Goal: Transaction & Acquisition: Purchase product/service

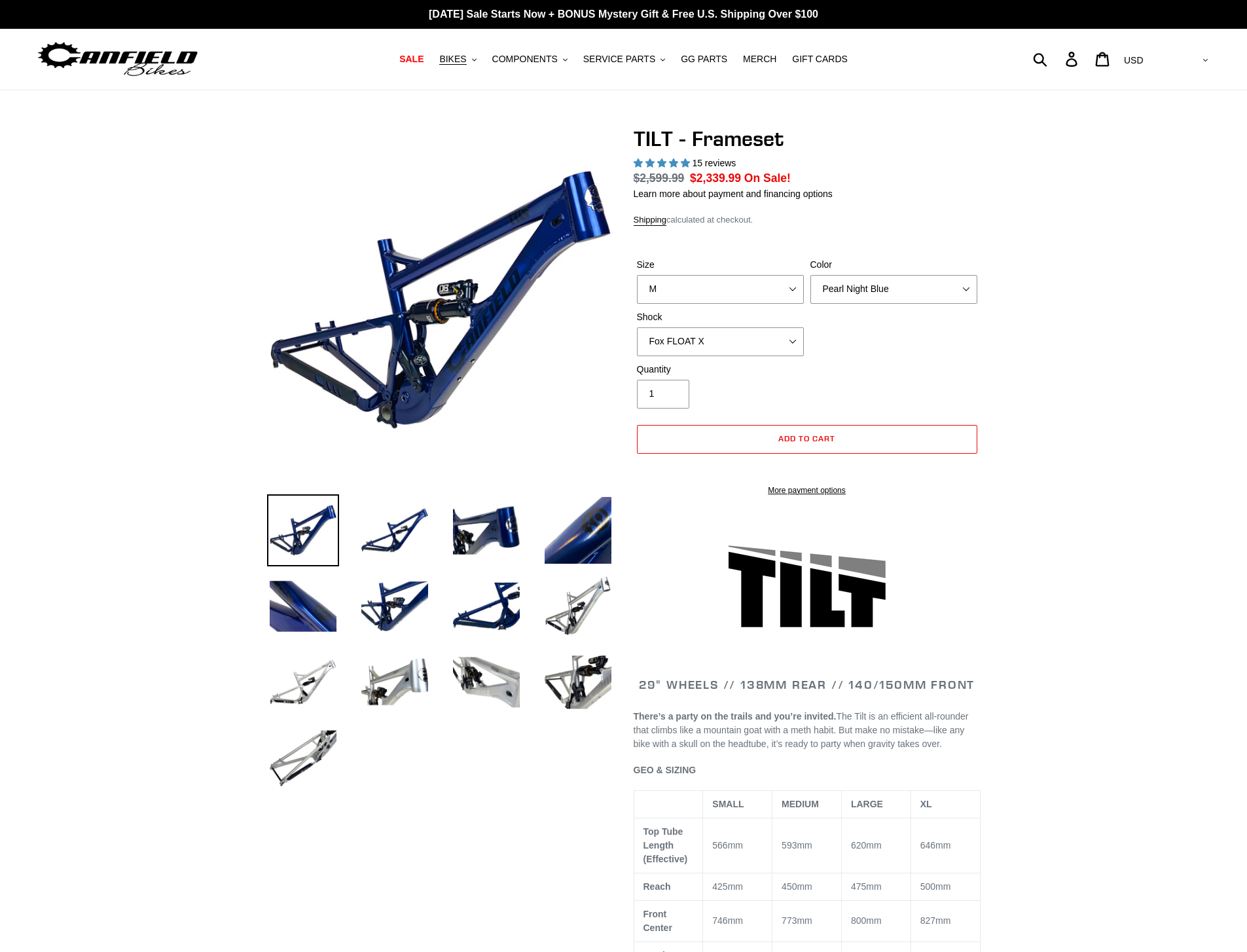
select select "highest-rating"
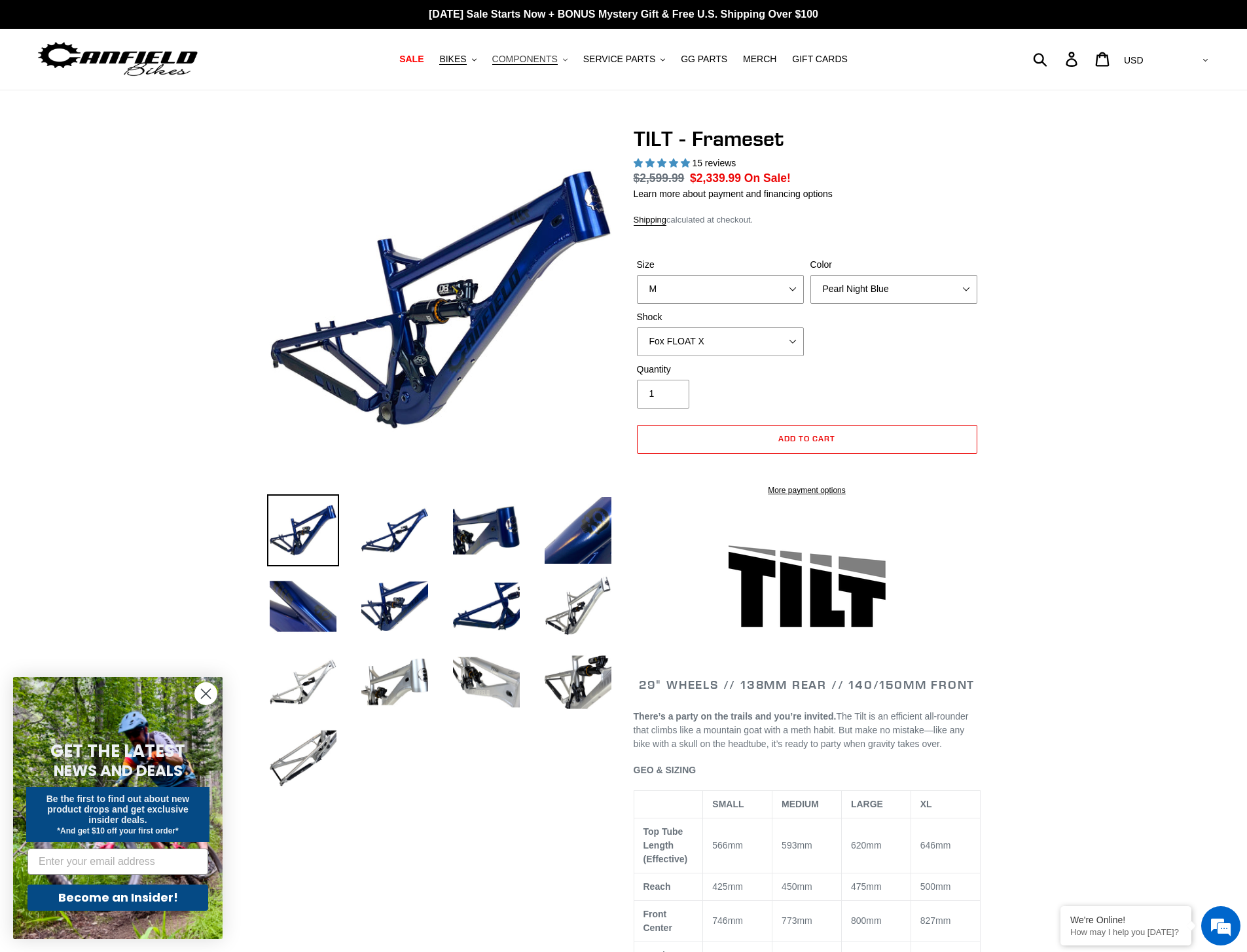
click at [548, 58] on span "COMPONENTS" at bounding box center [524, 59] width 65 height 11
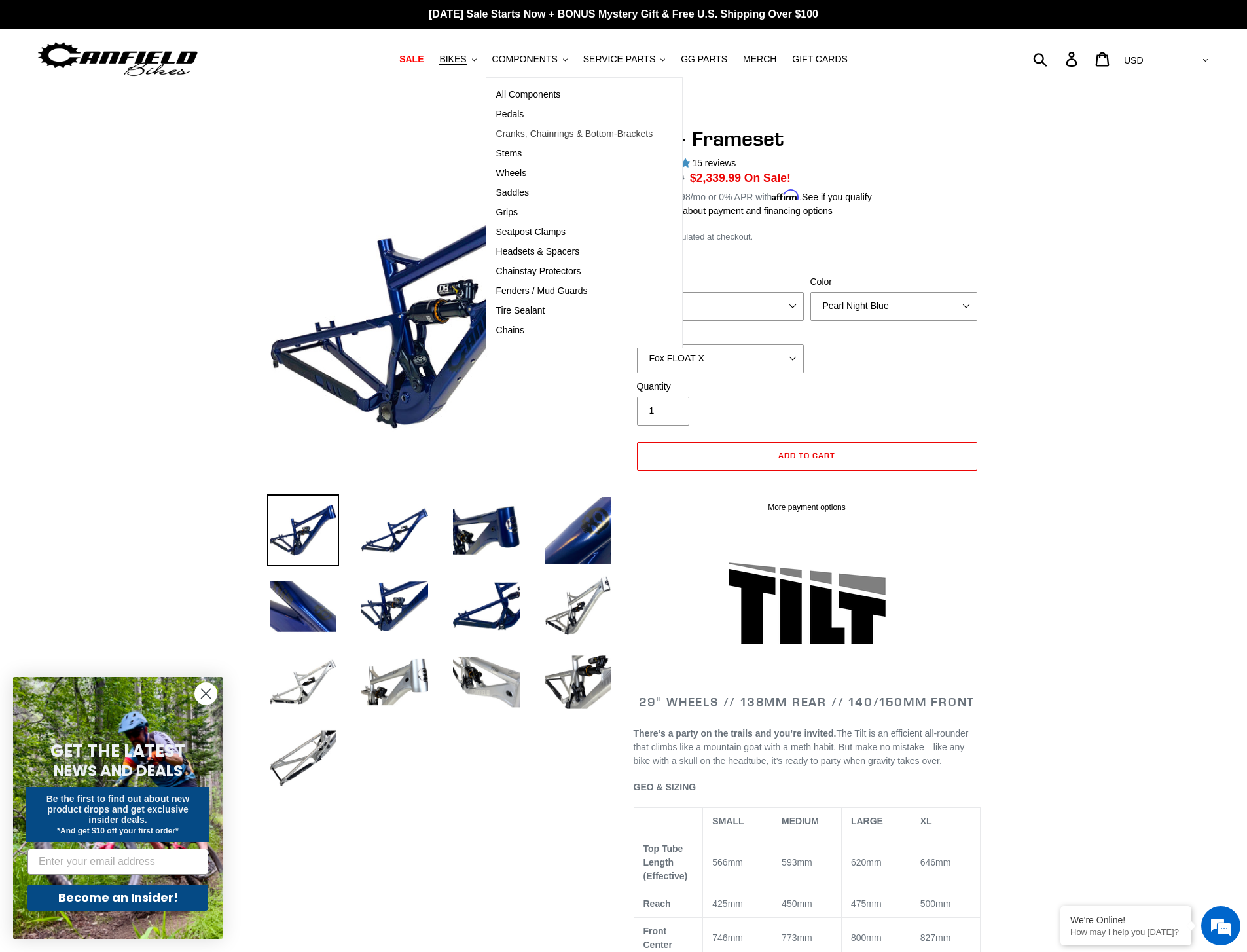
click at [569, 136] on span "Cranks, Chainrings & Bottom-Brackets" at bounding box center [575, 134] width 157 height 11
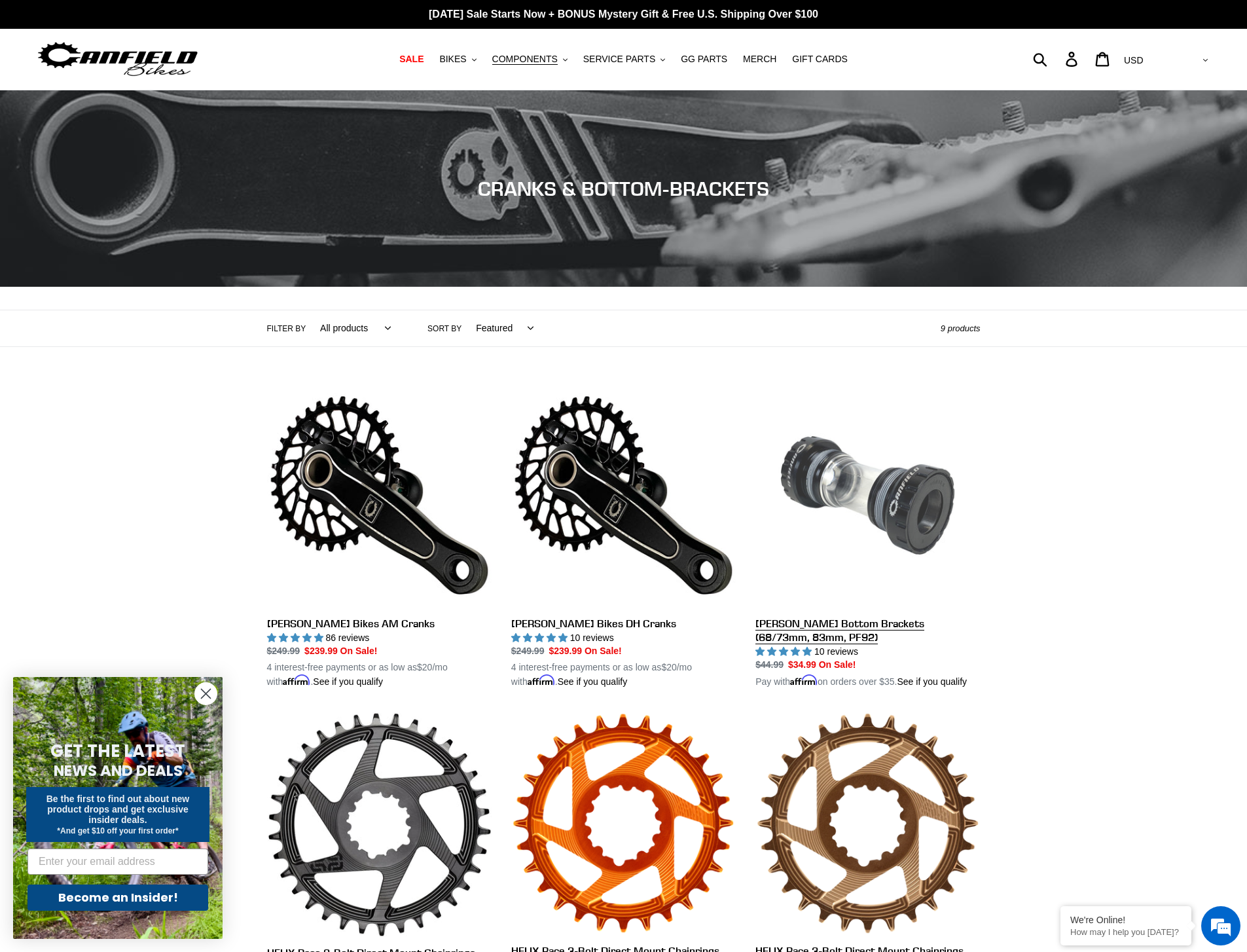
click at [904, 625] on link "[PERSON_NAME] Bottom Brackets (68/73mm, 83mm, PF92)" at bounding box center [867, 536] width 224 height 306
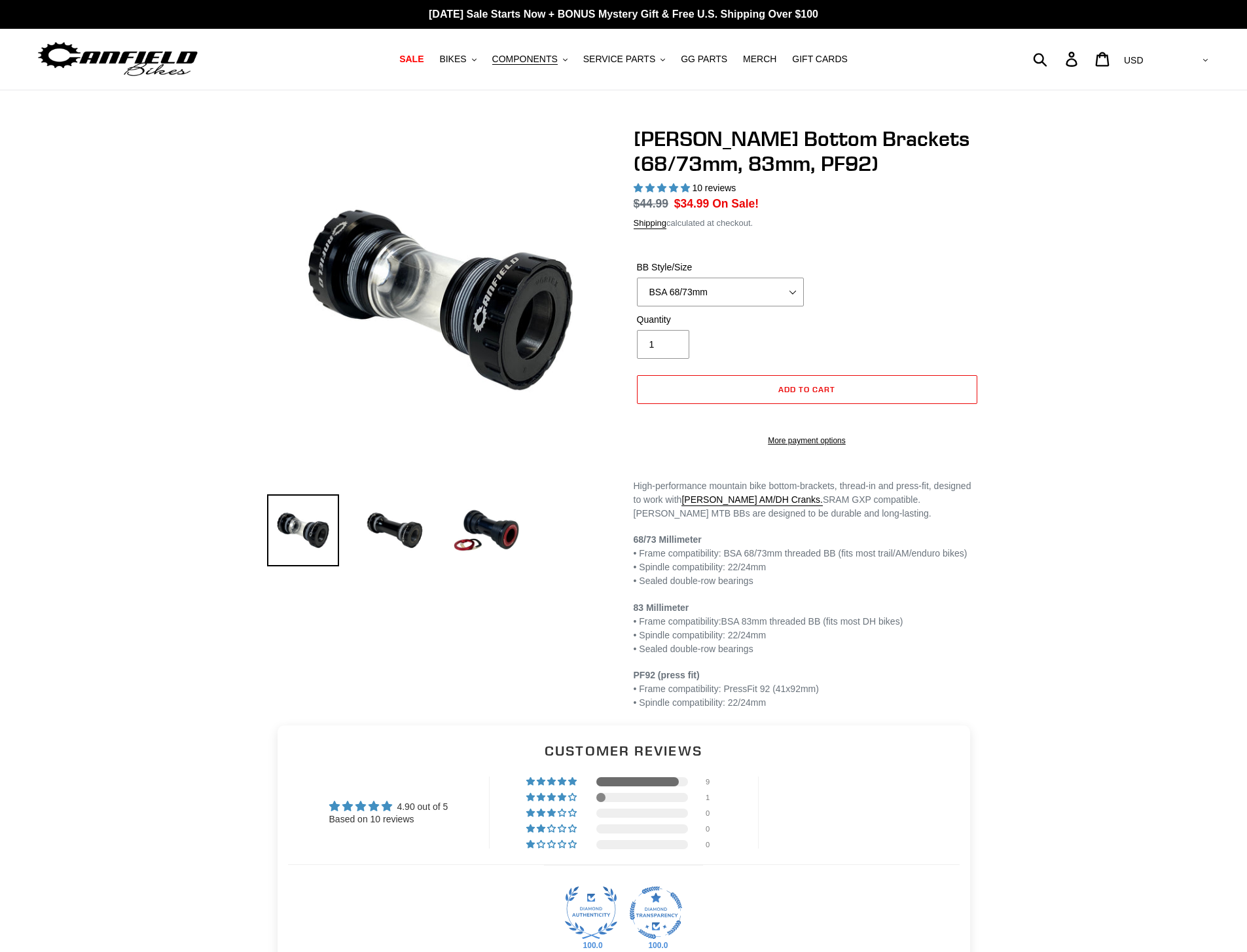
select select "highest-rating"
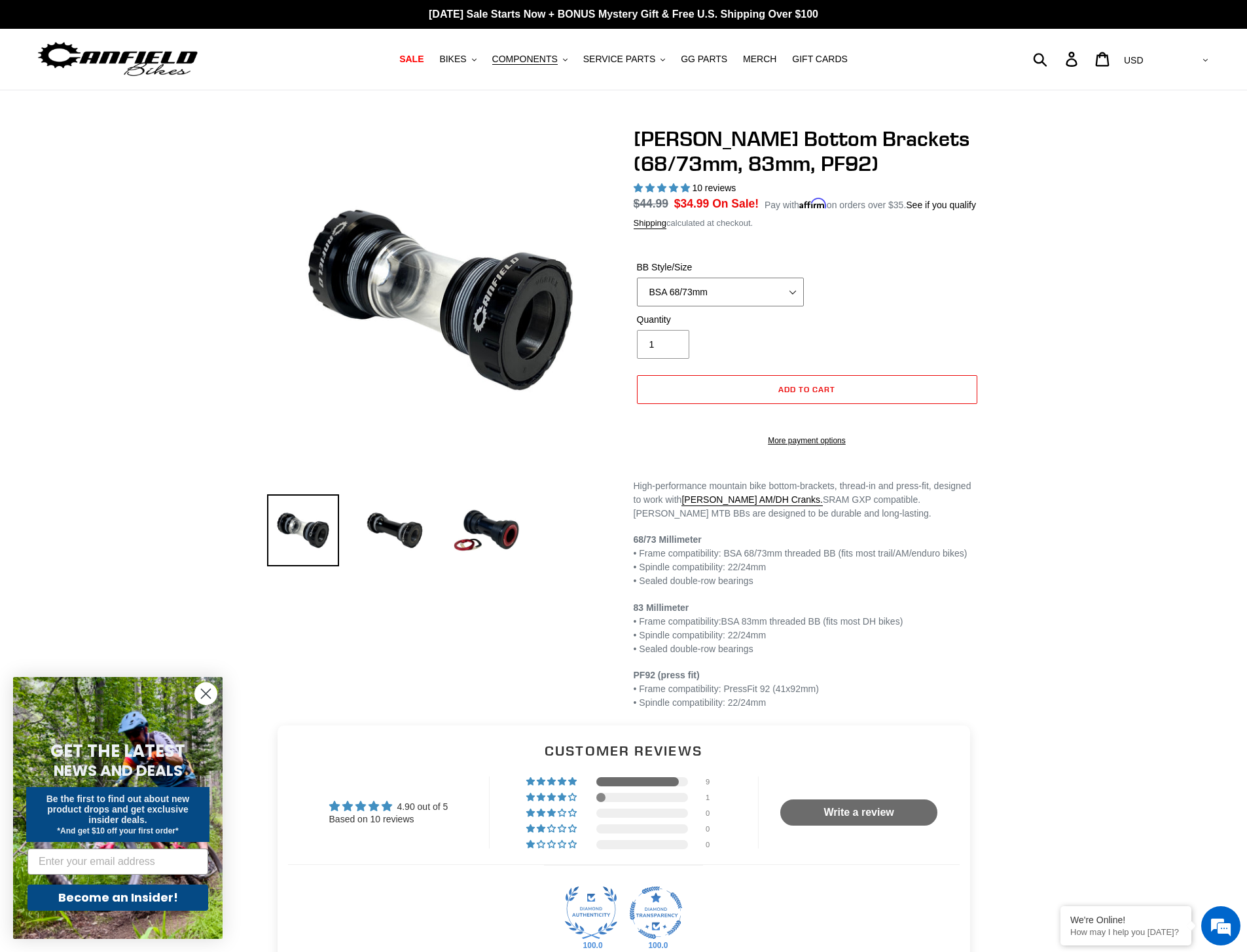
click at [792, 297] on select "BSA 68/73mm BSA 83mm PF92" at bounding box center [720, 292] width 167 height 29
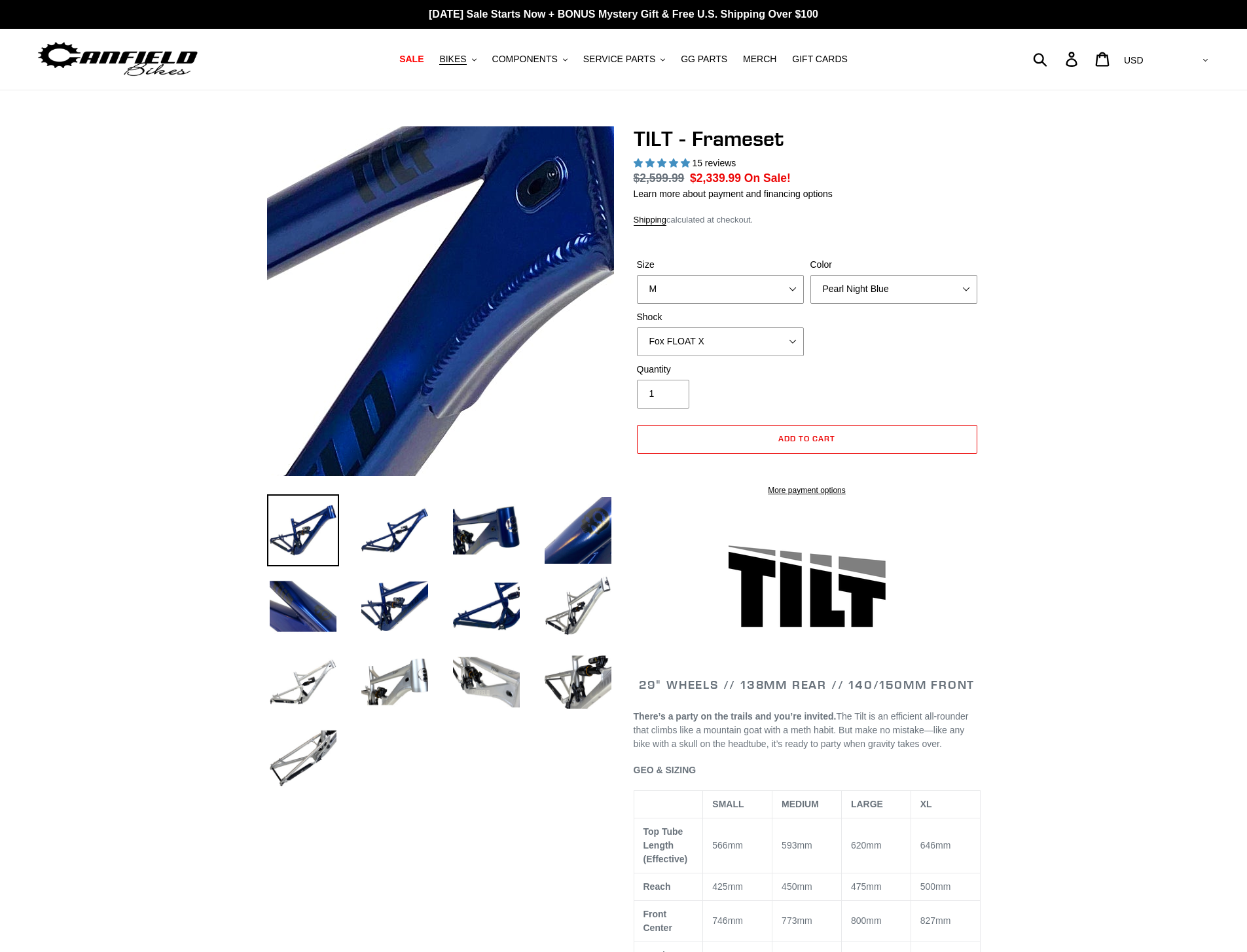
select select "highest-rating"
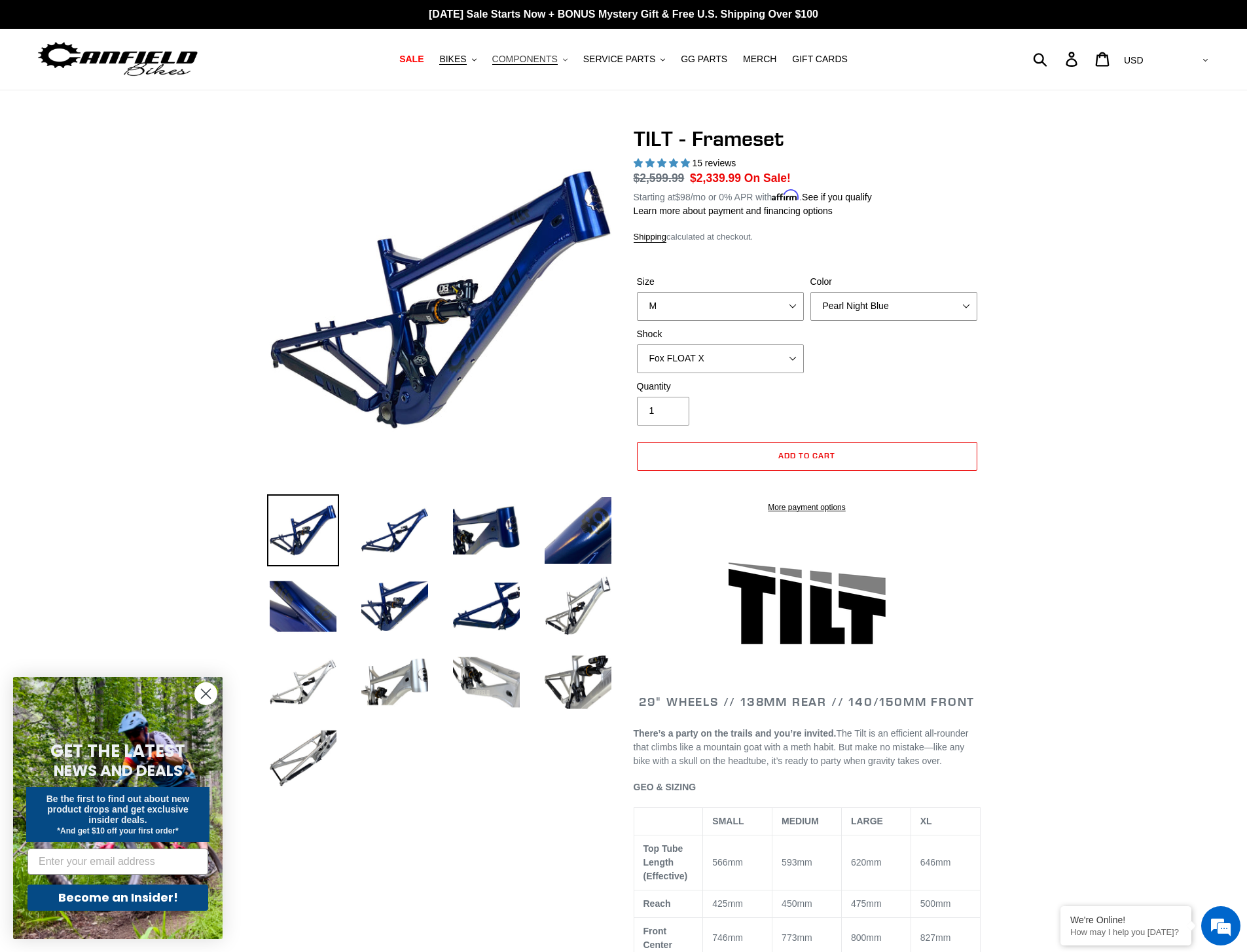
click at [531, 57] on span "COMPONENTS" at bounding box center [524, 59] width 65 height 11
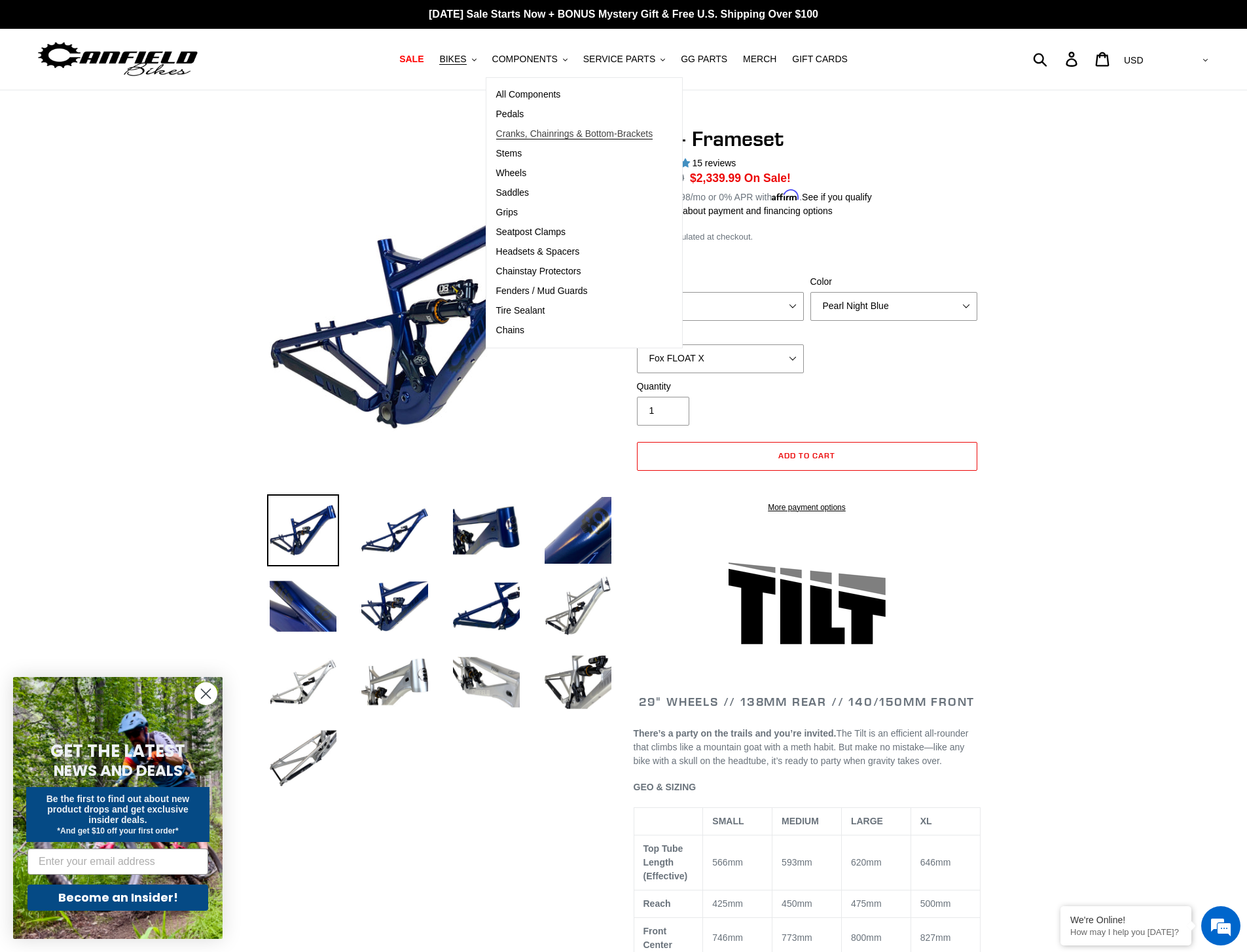
click at [529, 131] on span "Cranks, Chainrings & Bottom-Brackets" at bounding box center [575, 134] width 157 height 11
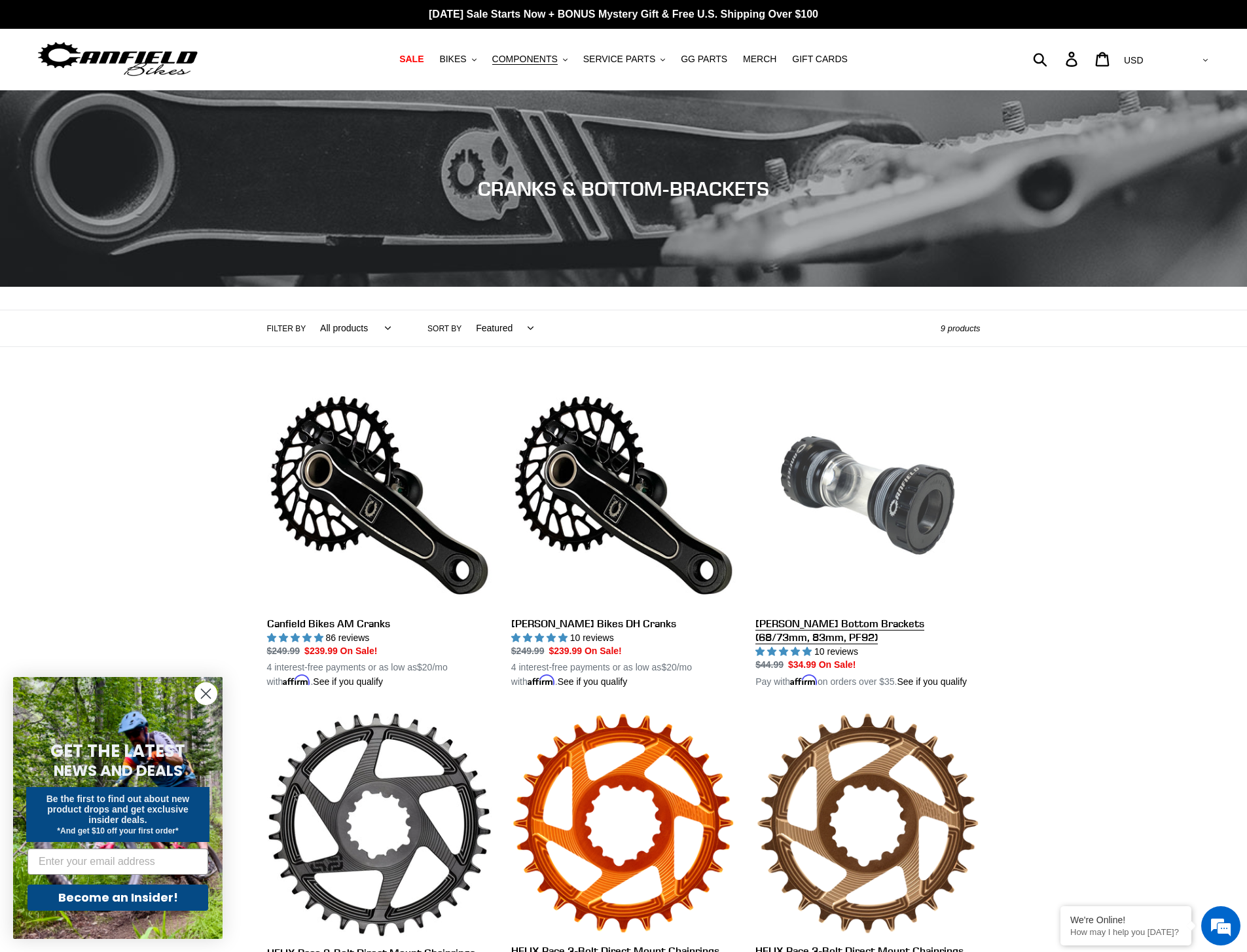
click at [880, 629] on link "Canfield Bottom Brackets (68/73mm, 83mm, PF92)" at bounding box center [867, 536] width 224 height 306
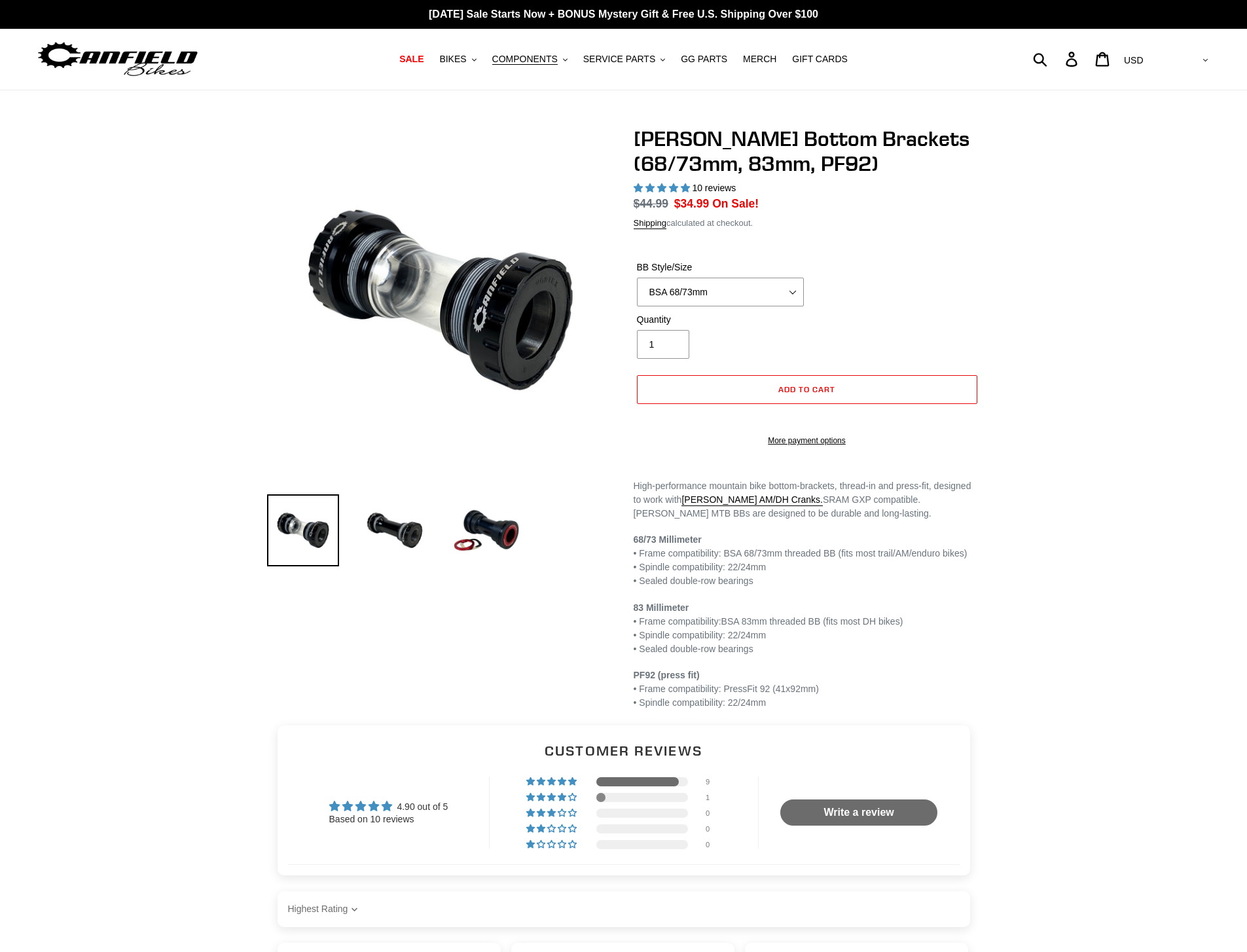
select select "highest-rating"
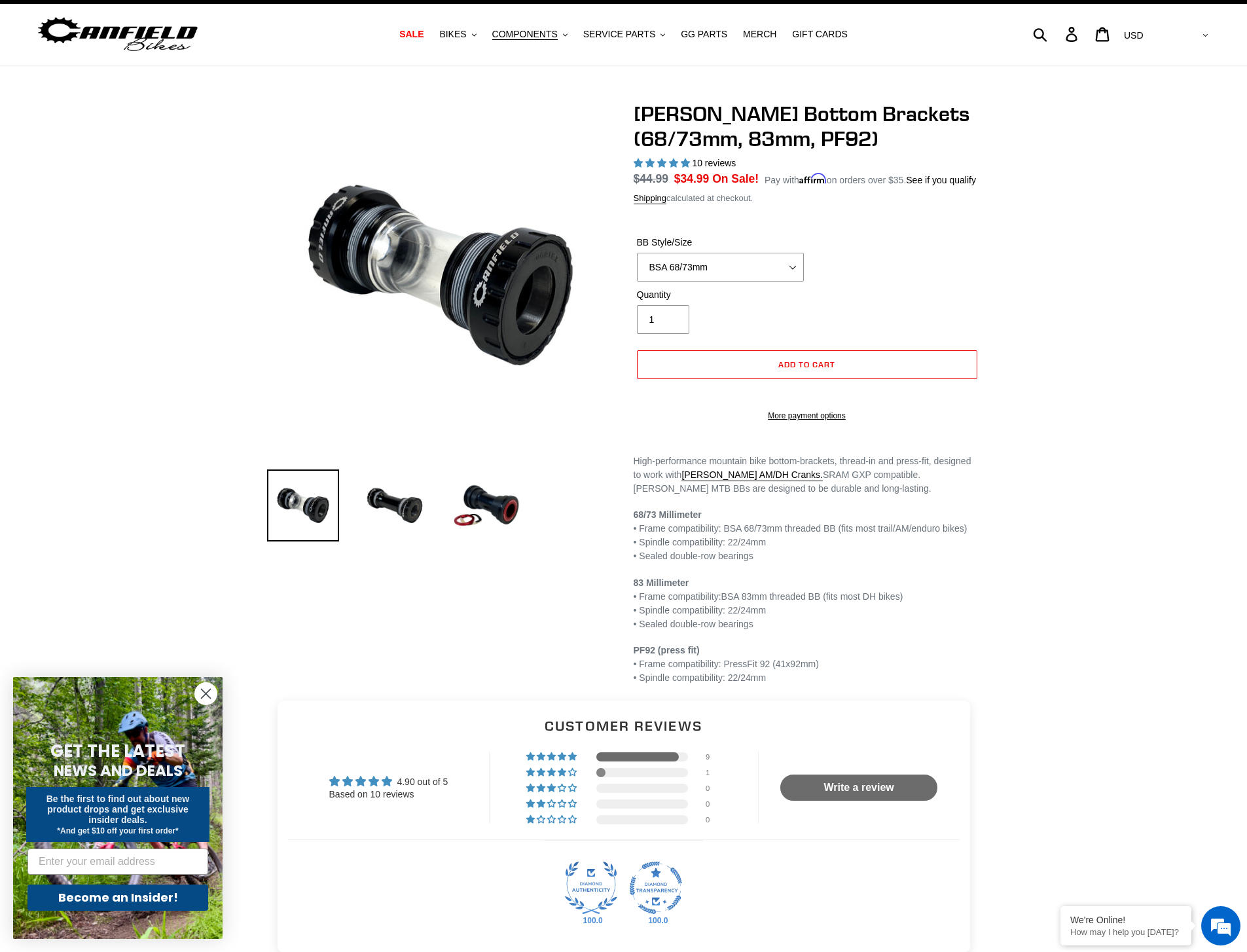
scroll to position [26, 0]
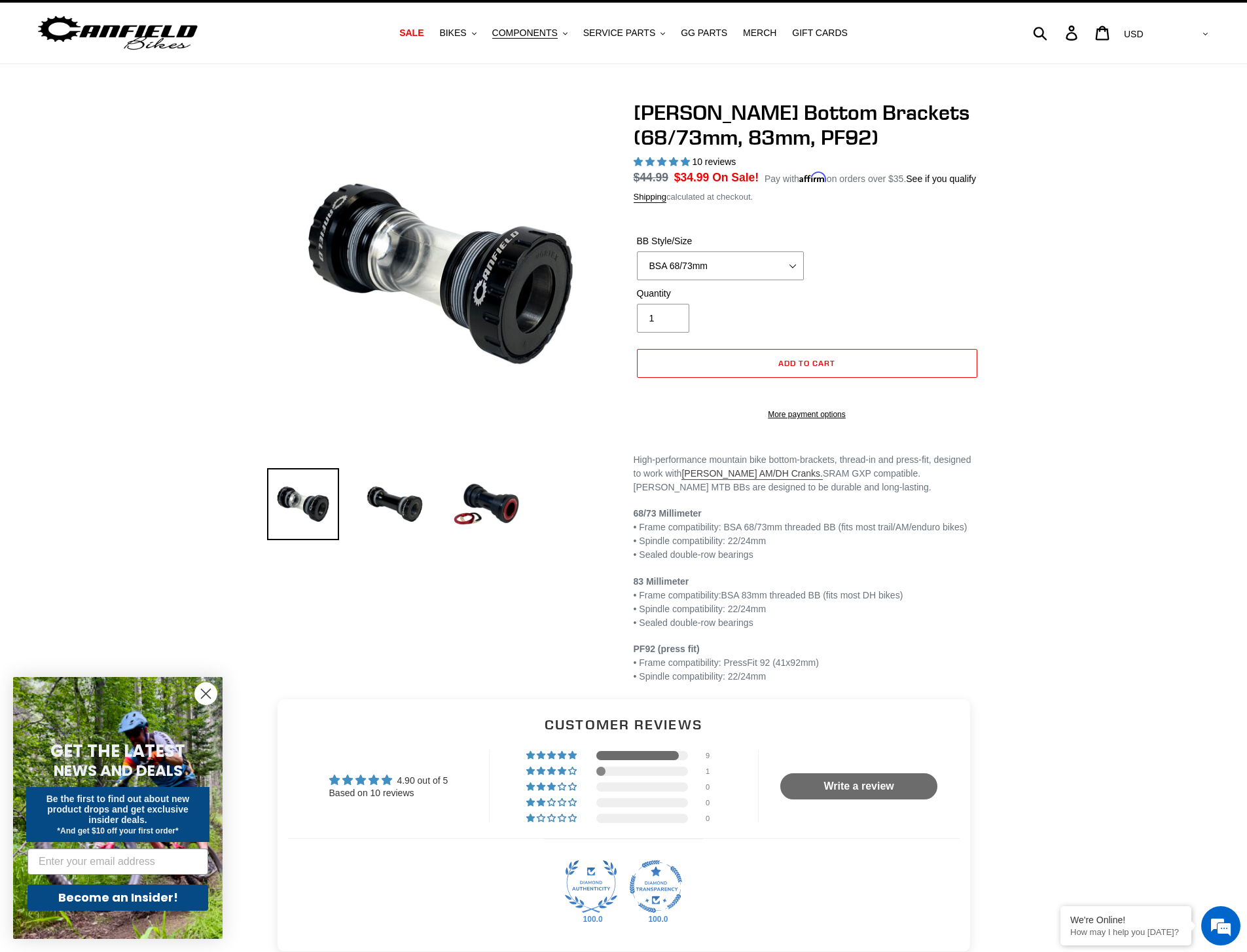
click at [765, 480] on link "Canfield AM/DH Cranks." at bounding box center [752, 474] width 141 height 12
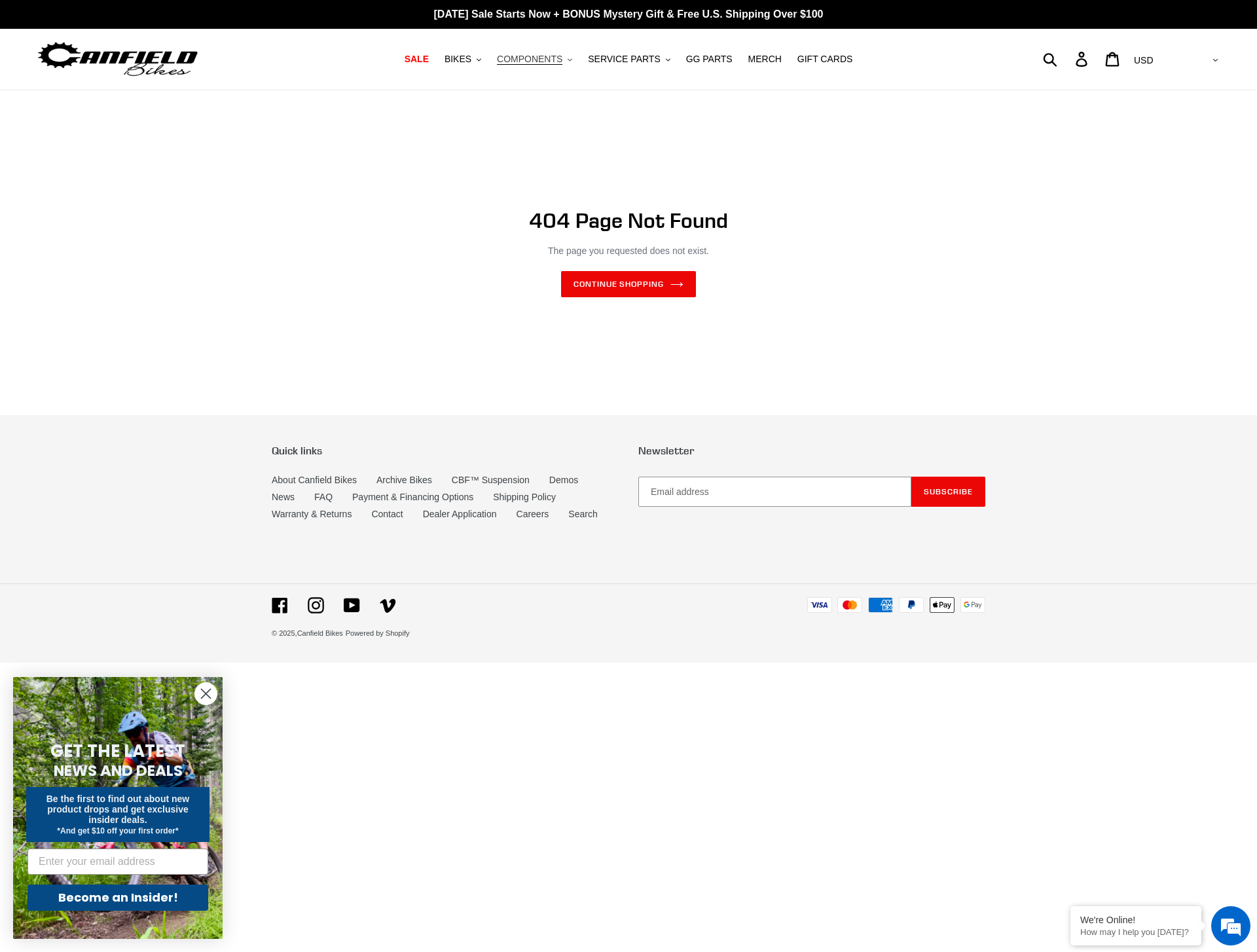
click at [537, 57] on span "COMPONENTS" at bounding box center [530, 59] width 65 height 11
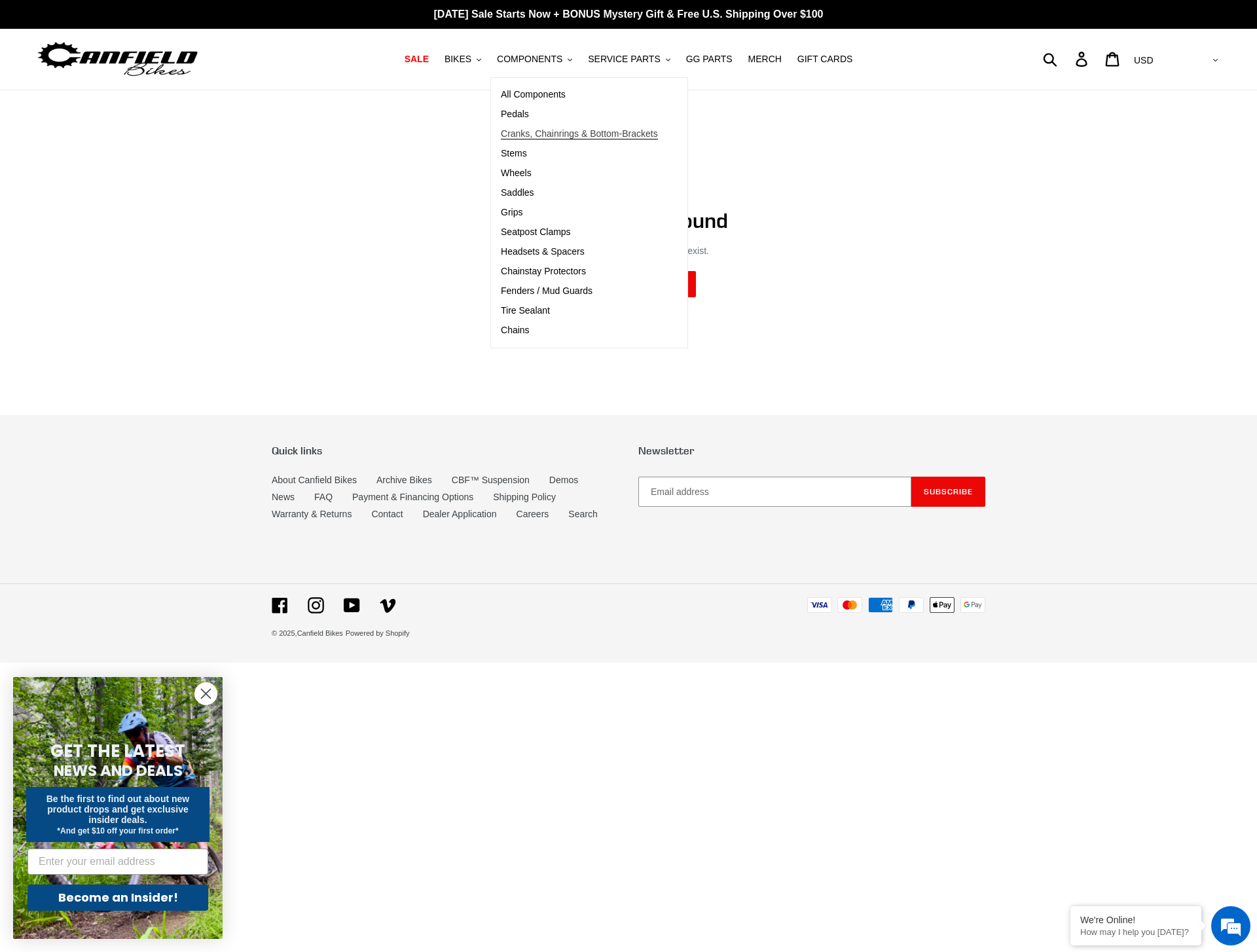
click at [549, 131] on span "Cranks, Chainrings & Bottom-Brackets" at bounding box center [579, 134] width 157 height 11
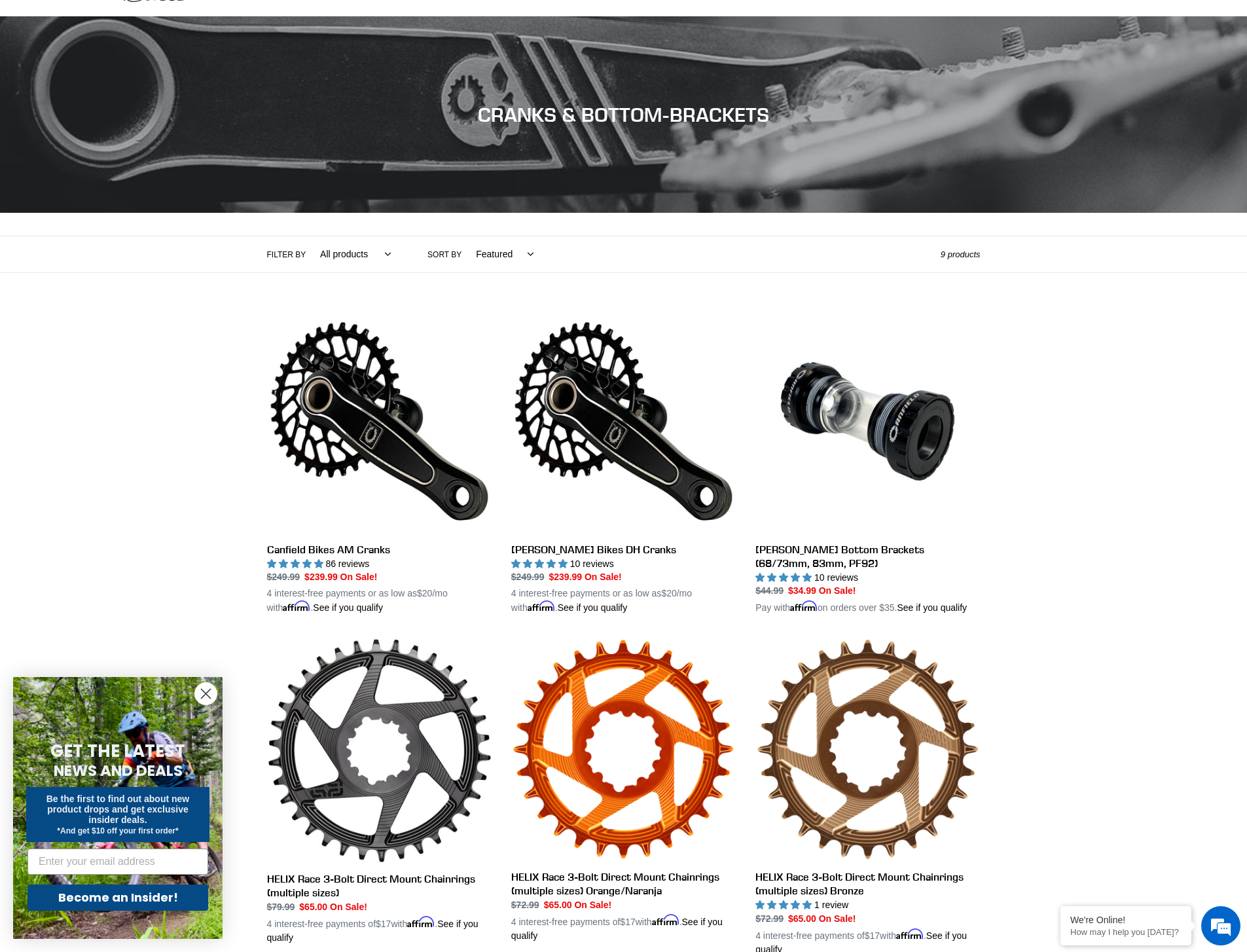
scroll to position [84, 0]
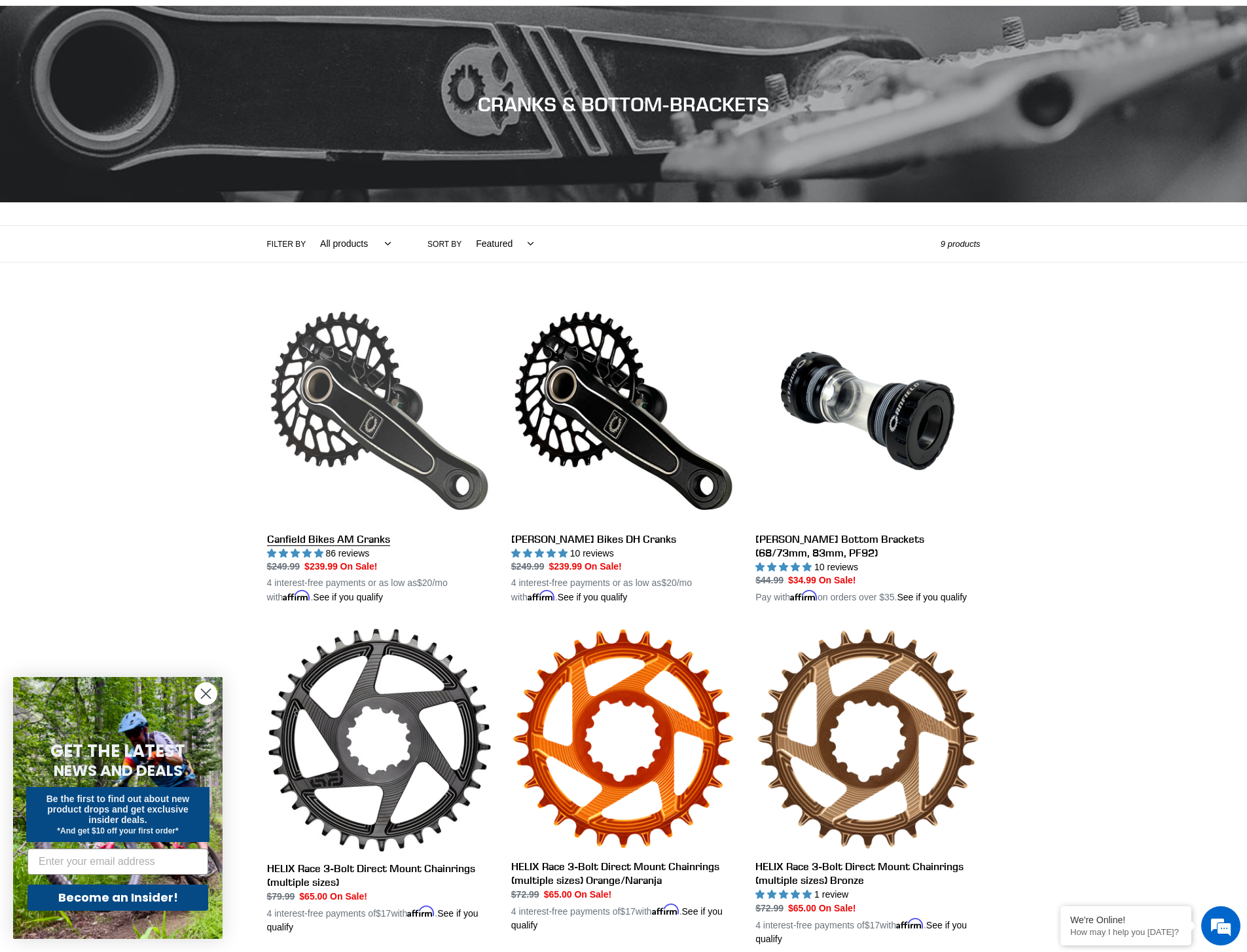
click at [309, 543] on link "Canfield Bikes AM Cranks" at bounding box center [379, 451] width 224 height 306
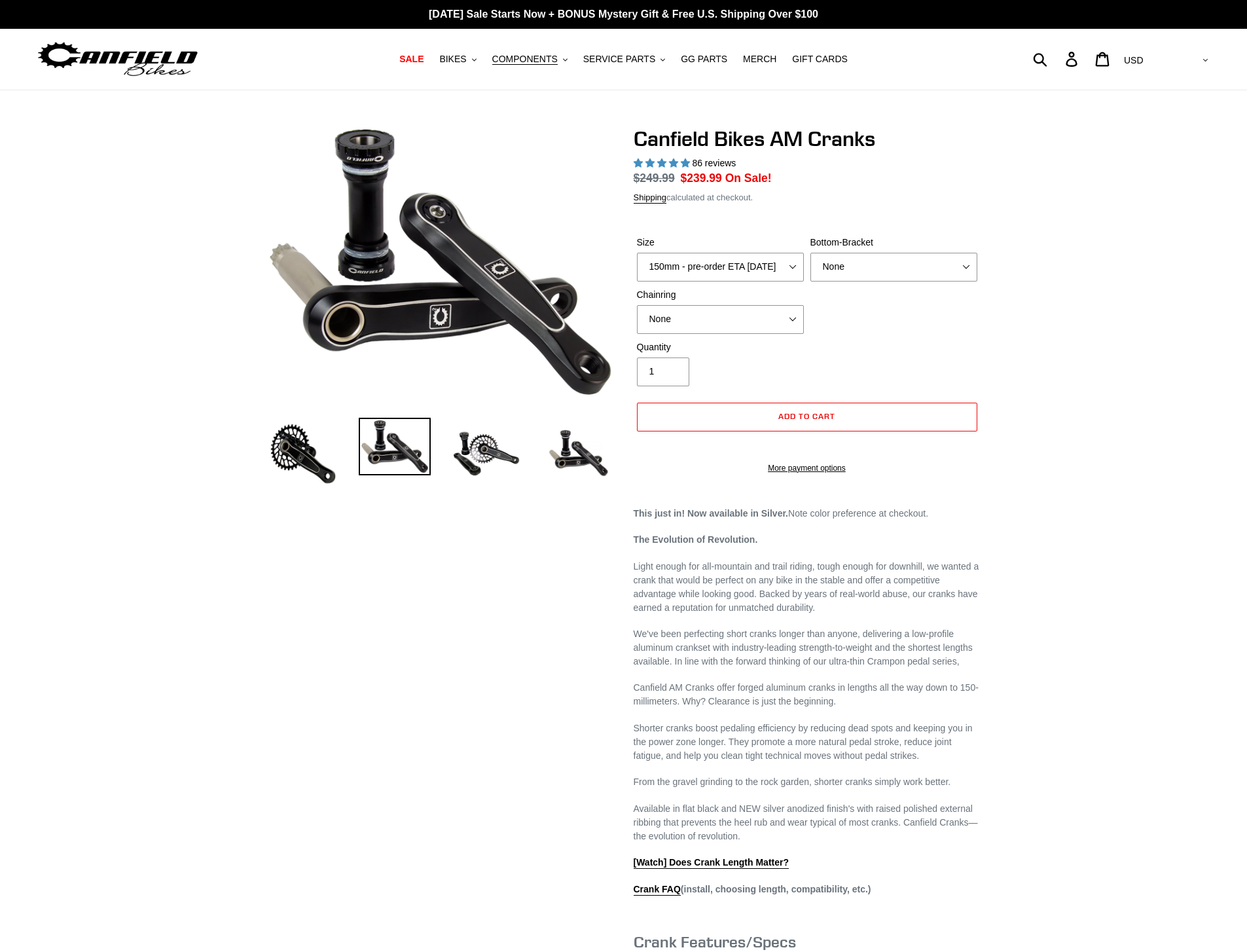
select select "highest-rating"
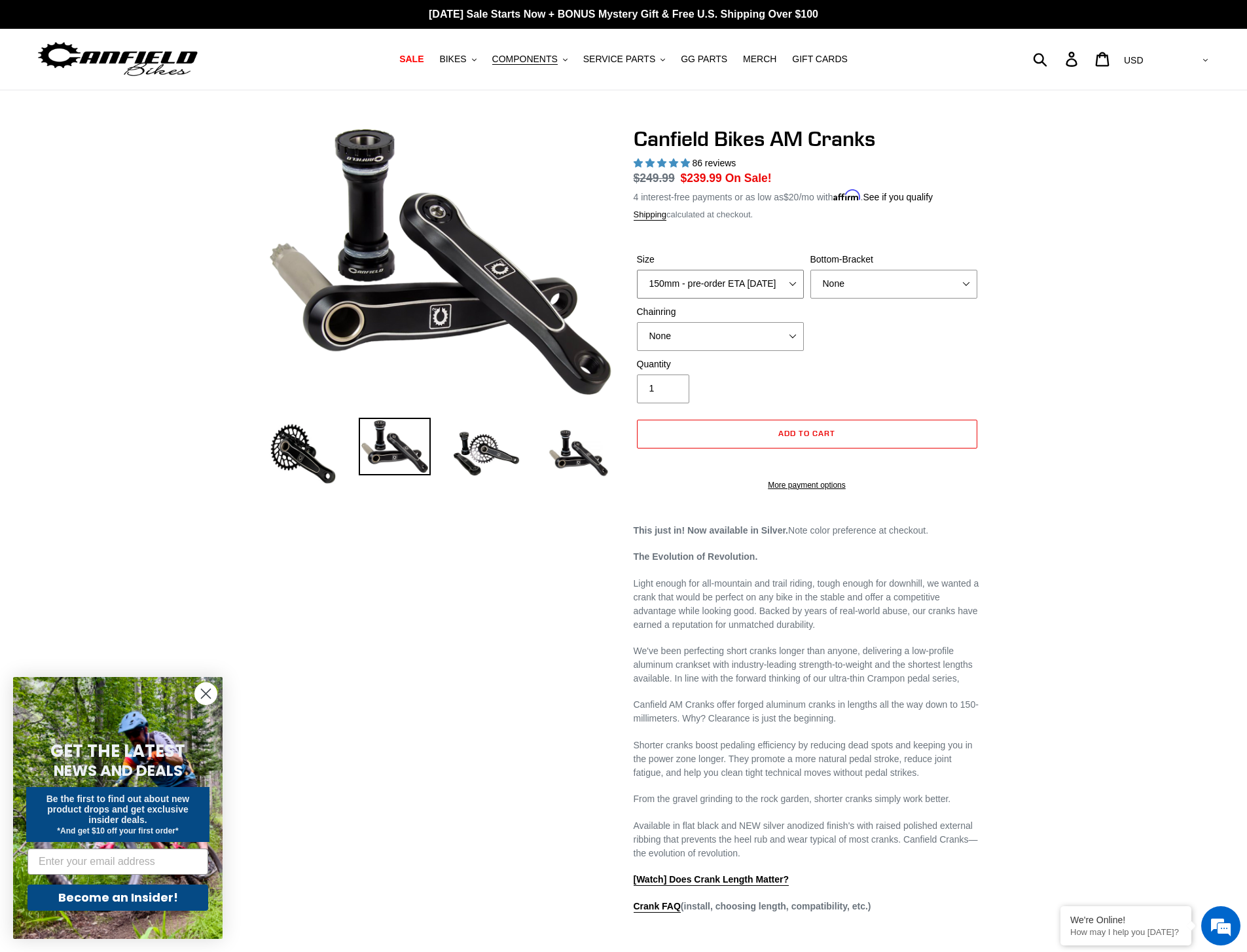
click at [736, 285] on select "150mm - pre-order ETA [DATE] 155mm - pre-order ETA [DATE] 160mm - pre-order ETA…" at bounding box center [720, 284] width 167 height 29
select select "165mm - pre-order ETA [DATE]"
click at [637, 270] on select "150mm - pre-order ETA [DATE] 155mm - pre-order ETA [DATE] 160mm - pre-order ETA…" at bounding box center [720, 284] width 167 height 29
click at [861, 290] on select "None BSA Threaded 68/73mm Press Fit PF92" at bounding box center [894, 284] width 167 height 29
select select "BSA Threaded 68/73mm"
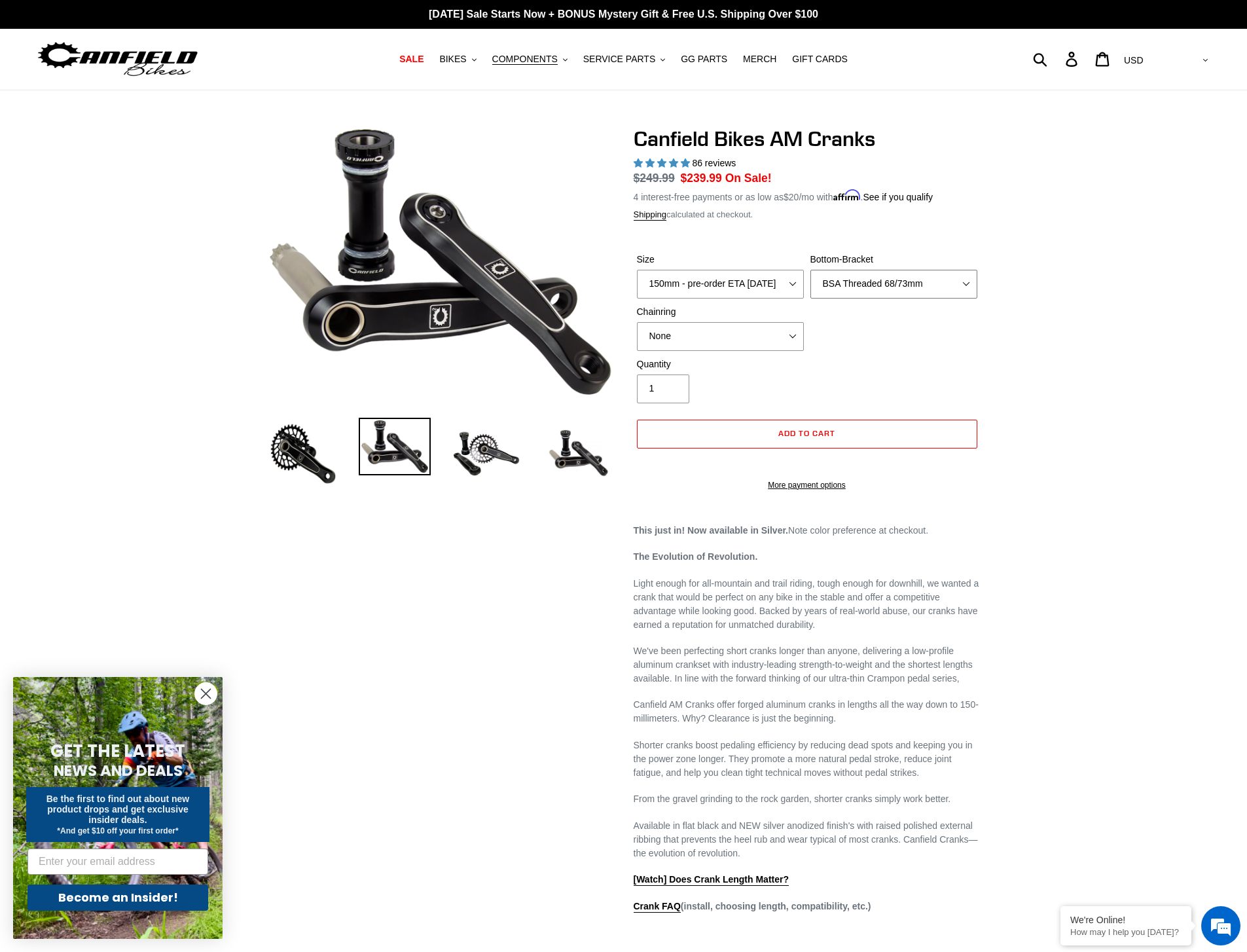
click at [810, 270] on select "None BSA Threaded 68/73mm Press Fit PF92" at bounding box center [894, 284] width 167 height 29
click at [769, 287] on select "150mm - pre-order ETA [DATE] 155mm - pre-order ETA [DATE] 160mm - pre-order ETA…" at bounding box center [720, 284] width 167 height 29
click at [183, 237] on div "Previous slide" at bounding box center [623, 699] width 1247 height 1145
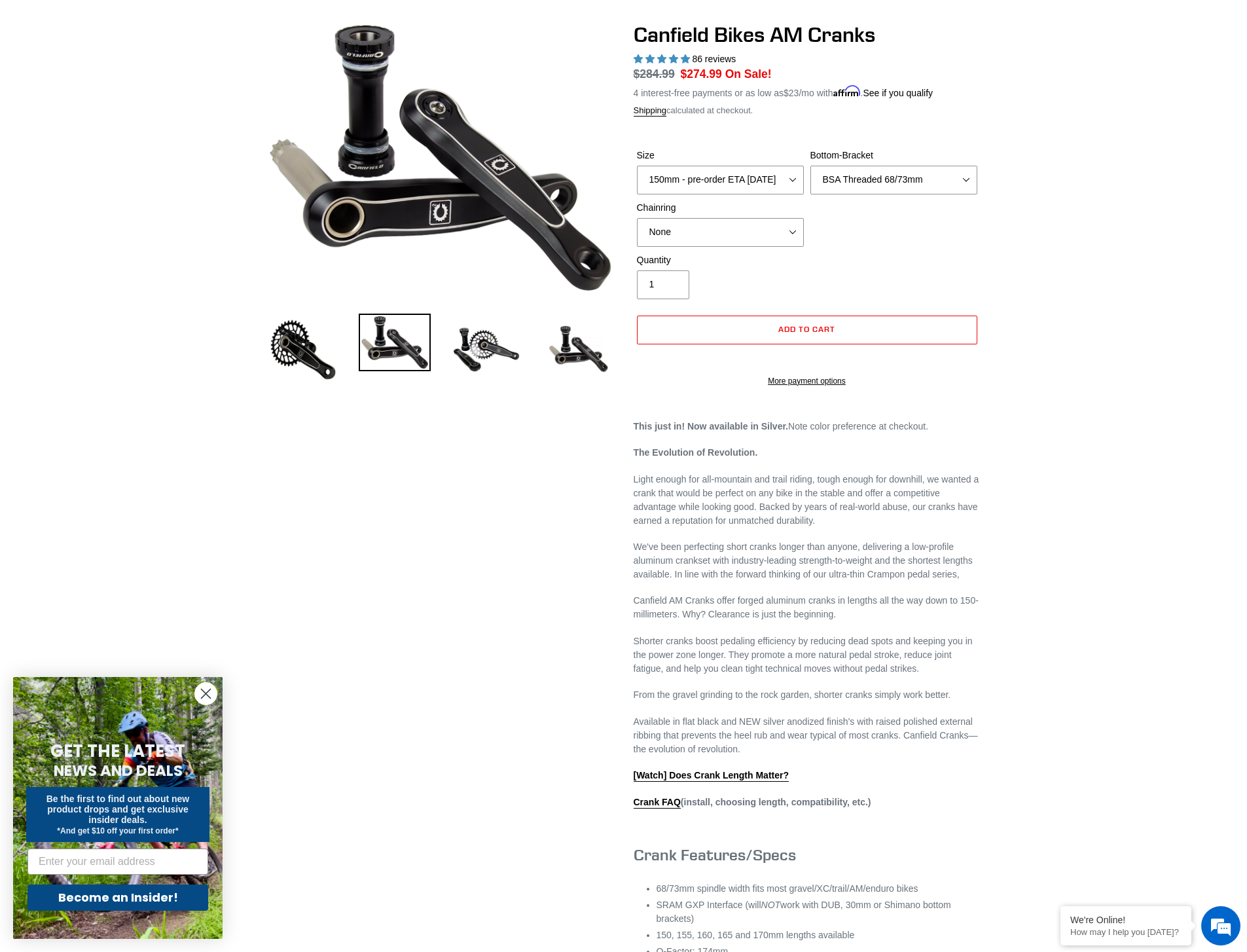
scroll to position [123, 0]
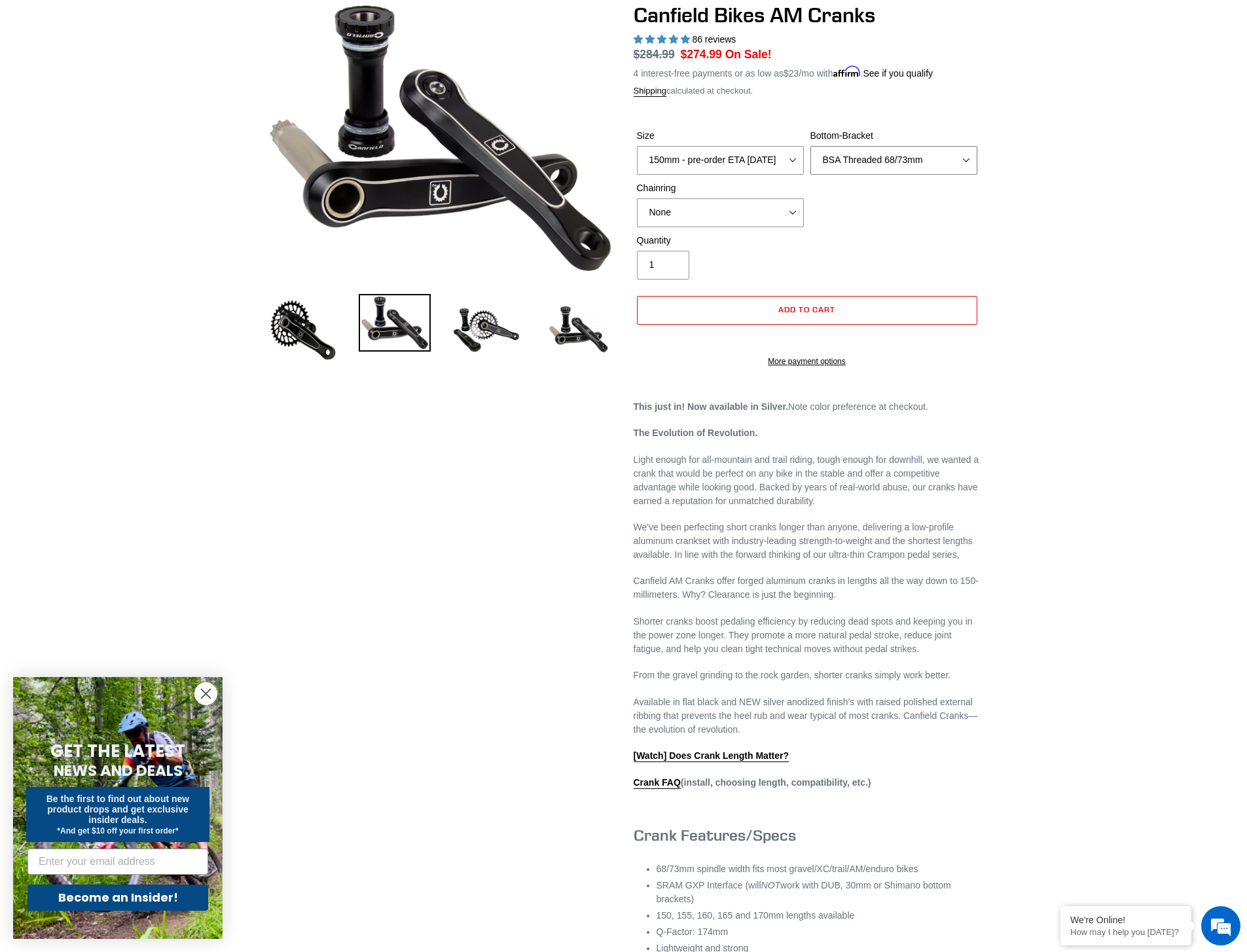
click at [950, 158] on select "None BSA Threaded 68/73mm Press Fit PF92" at bounding box center [894, 160] width 167 height 29
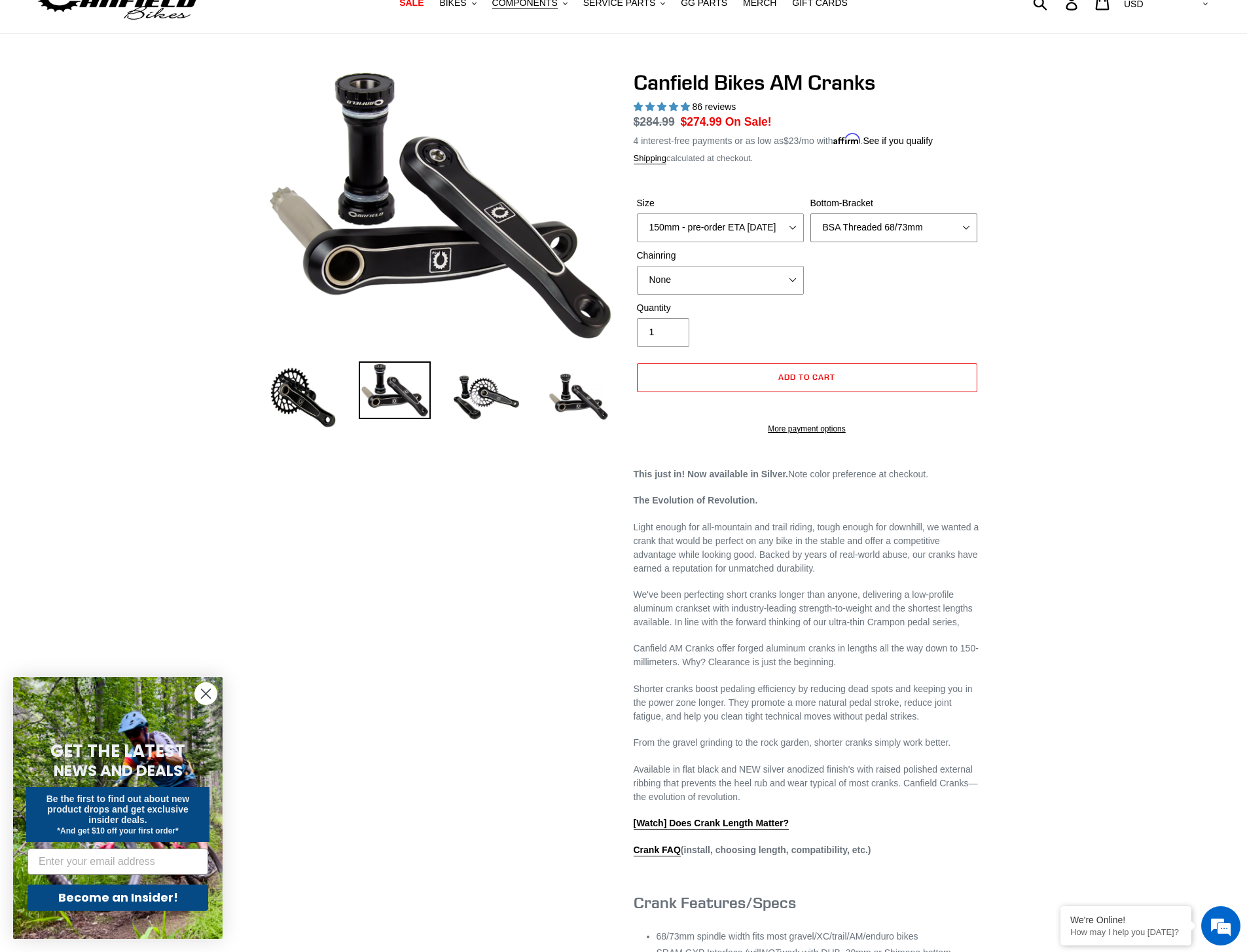
scroll to position [29, 0]
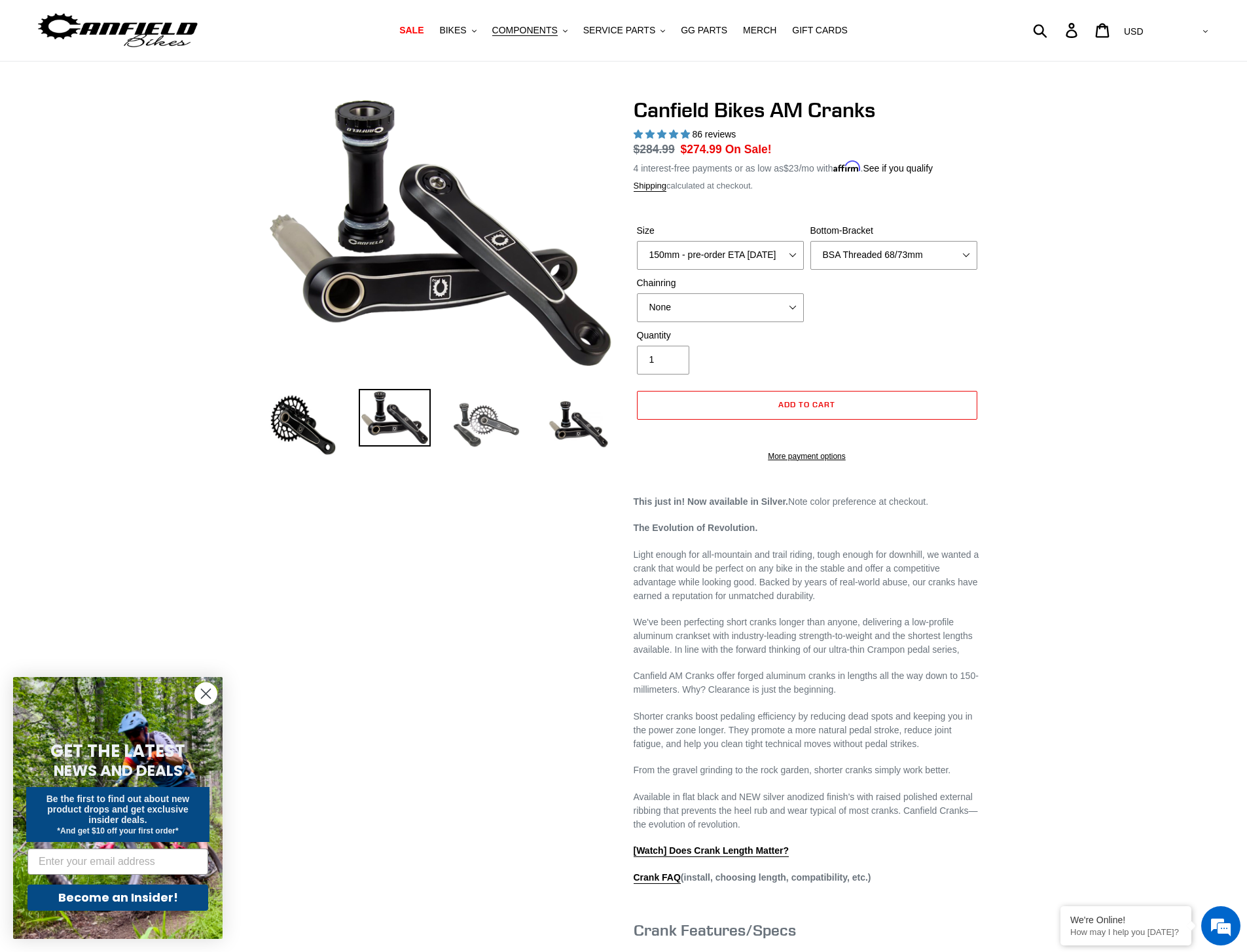
click at [484, 409] on img at bounding box center [486, 424] width 72 height 72
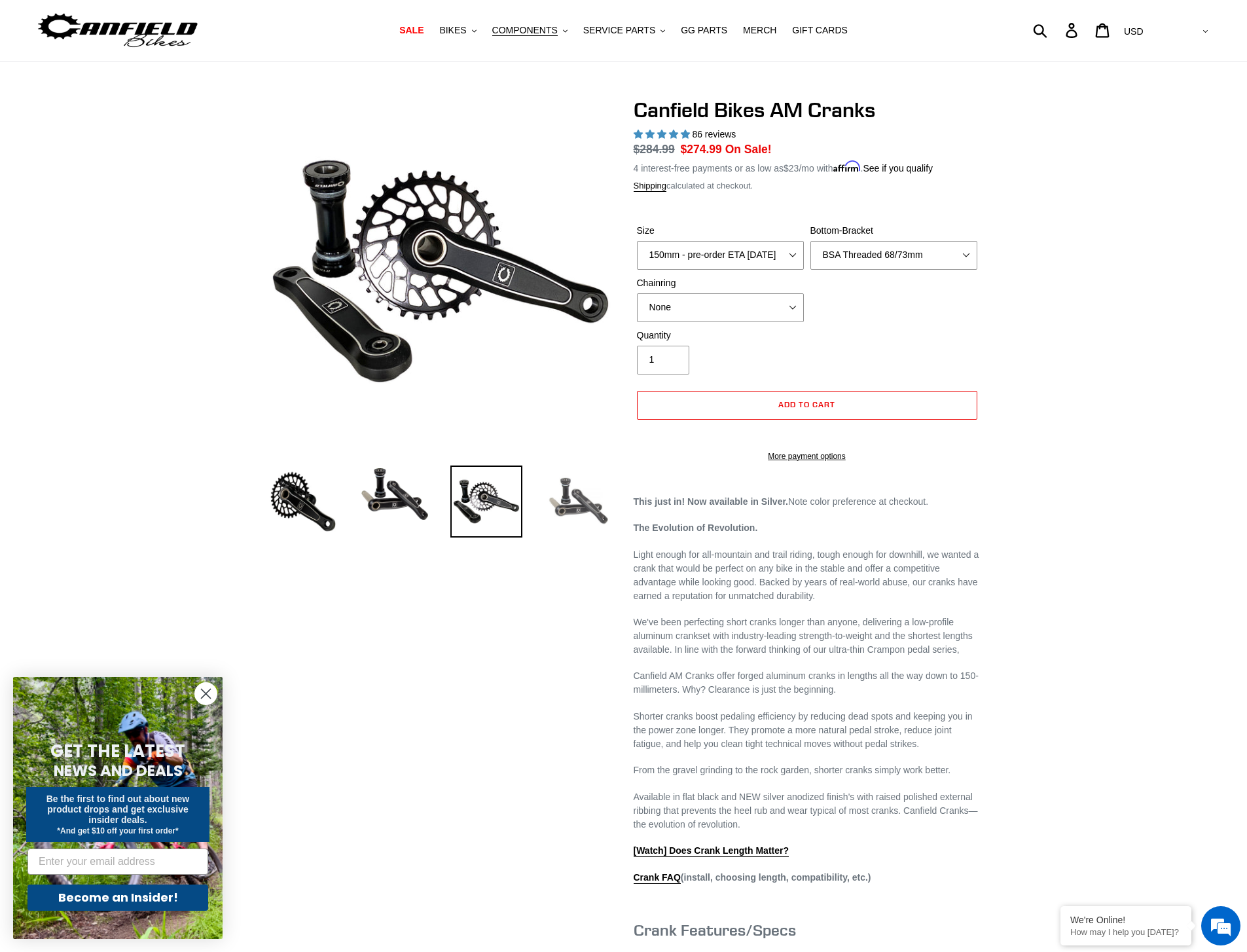
click at [590, 490] on img at bounding box center [577, 501] width 72 height 72
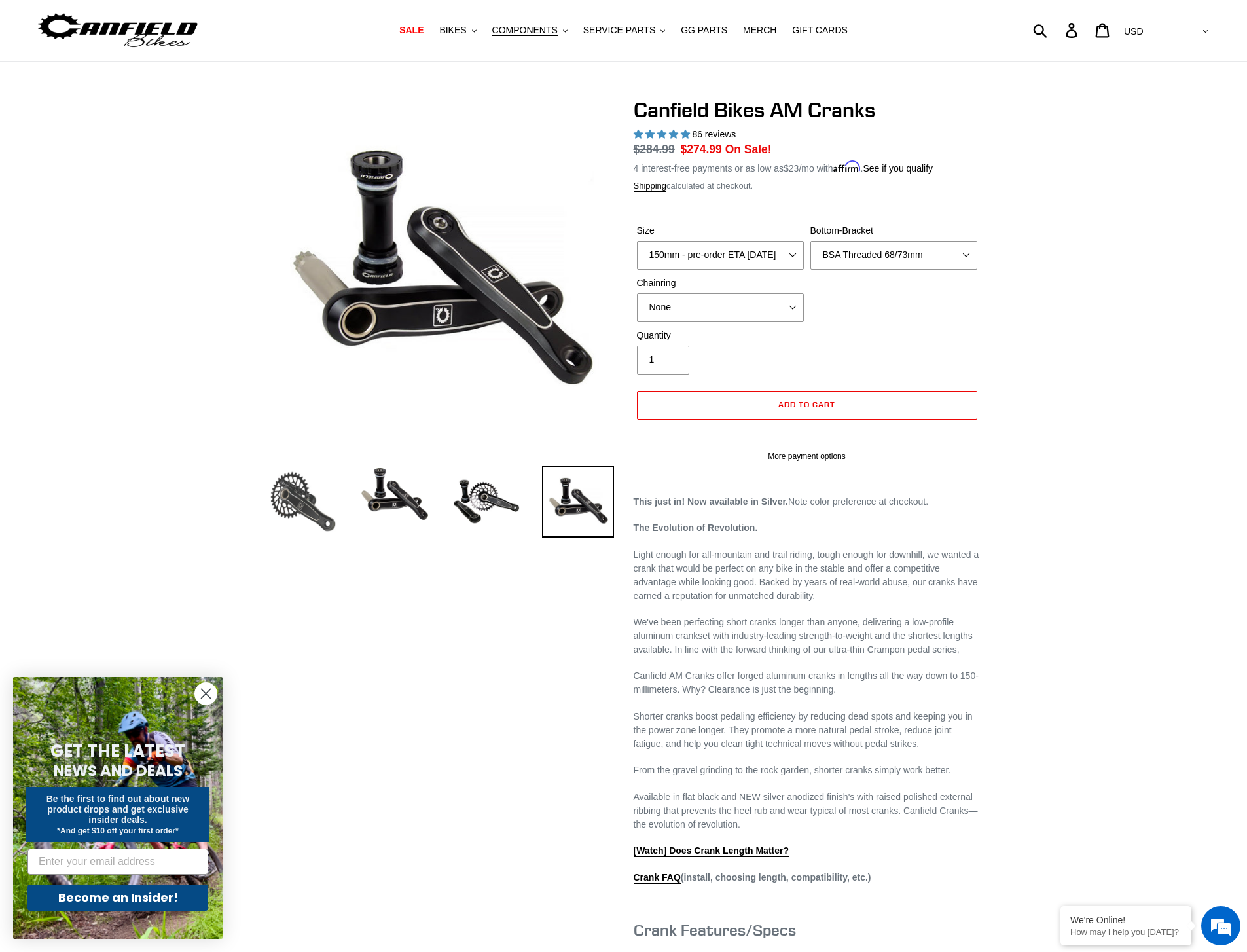
click at [310, 516] on img at bounding box center [303, 501] width 72 height 72
